Goal: Task Accomplishment & Management: Manage account settings

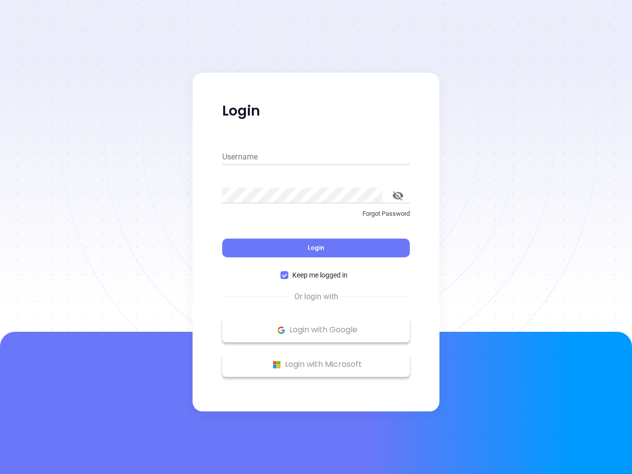
click at [316, 237] on div "Login" at bounding box center [316, 242] width 188 height 31
click at [316, 157] on input "Username" at bounding box center [316, 157] width 188 height 16
click at [398, 195] on icon "toggle password visibility" at bounding box center [397, 195] width 11 height 9
click at [316, 248] on span "Login" at bounding box center [315, 247] width 17 height 8
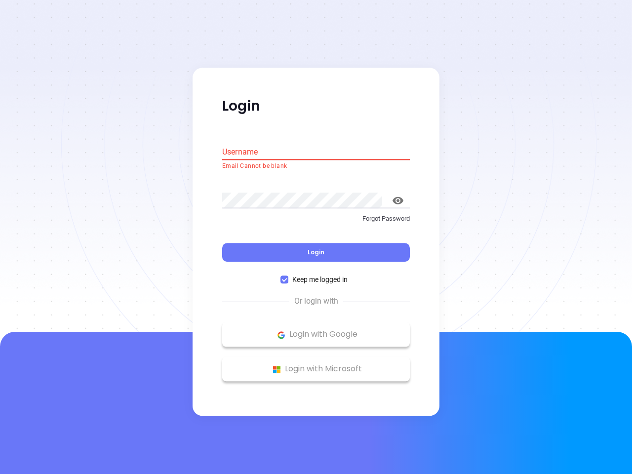
click at [316, 275] on span "Keep me logged in" at bounding box center [319, 279] width 63 height 11
click at [288, 276] on input "Keep me logged in" at bounding box center [284, 280] width 8 height 8
checkbox input "false"
click at [316, 330] on p "Login with Google" at bounding box center [316, 334] width 178 height 15
click at [316, 364] on p "Login with Microsoft" at bounding box center [316, 369] width 178 height 15
